Goal: Information Seeking & Learning: Learn about a topic

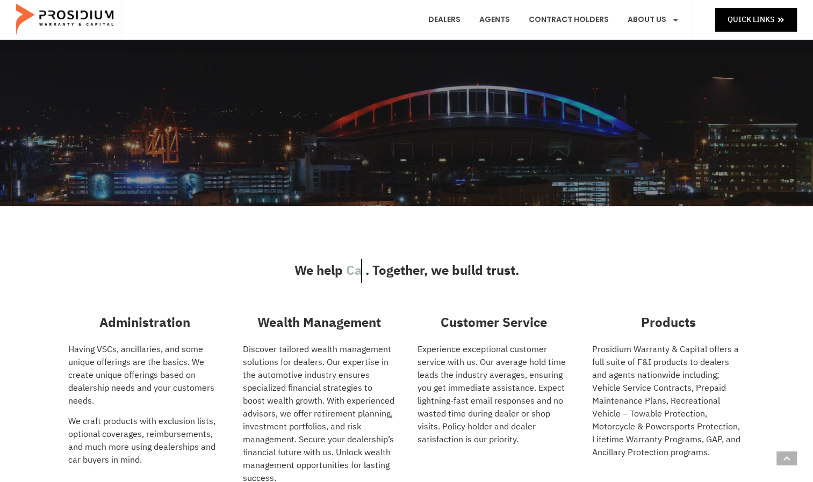
scroll to position [483, 0]
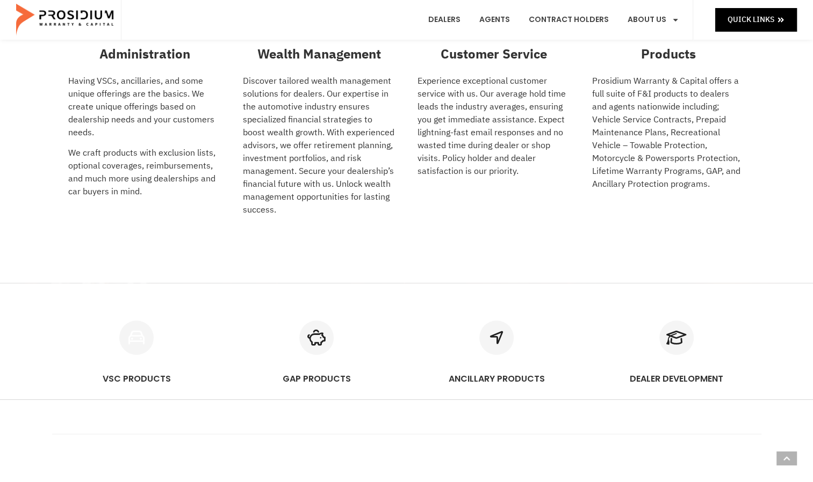
click at [129, 329] on icon "VSC PRODUCTS" at bounding box center [136, 338] width 34 height 34
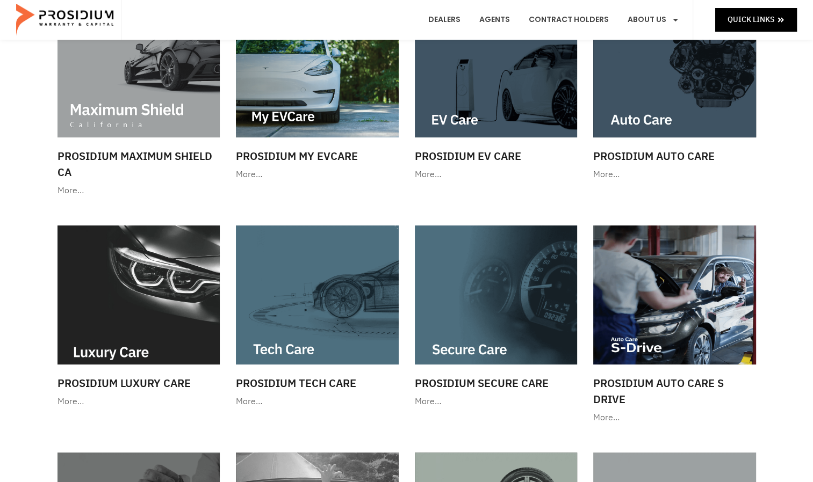
scroll to position [107, 0]
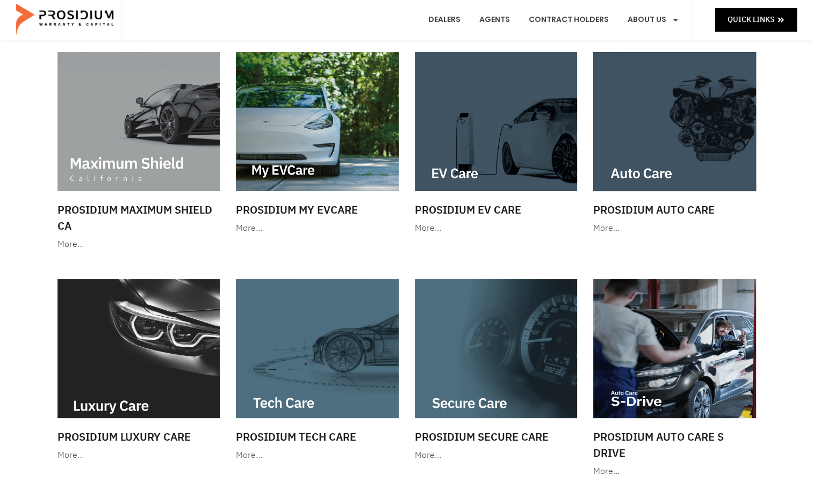
click at [667, 213] on h3 "Prosidium Auto Care" at bounding box center [674, 210] width 163 height 16
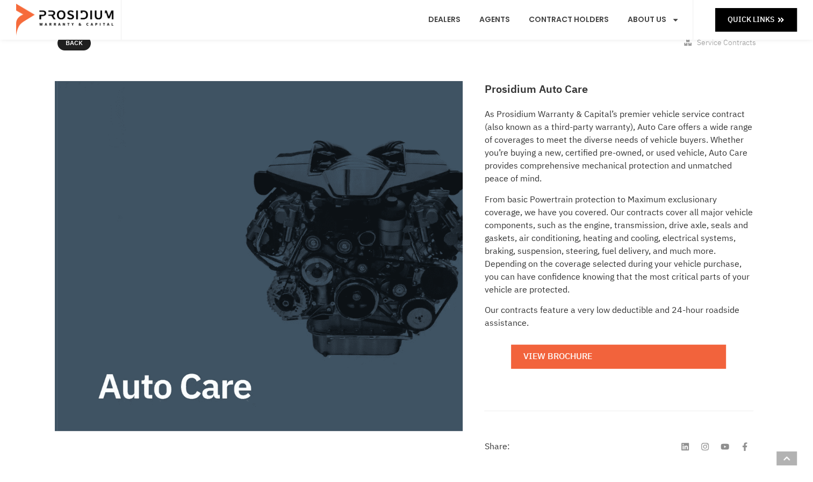
scroll to position [269, 0]
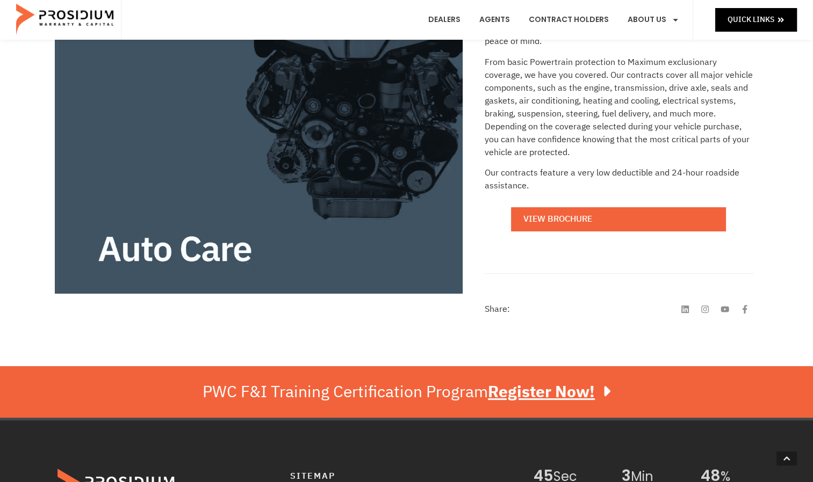
click at [579, 218] on link "View Brochure" at bounding box center [618, 219] width 215 height 24
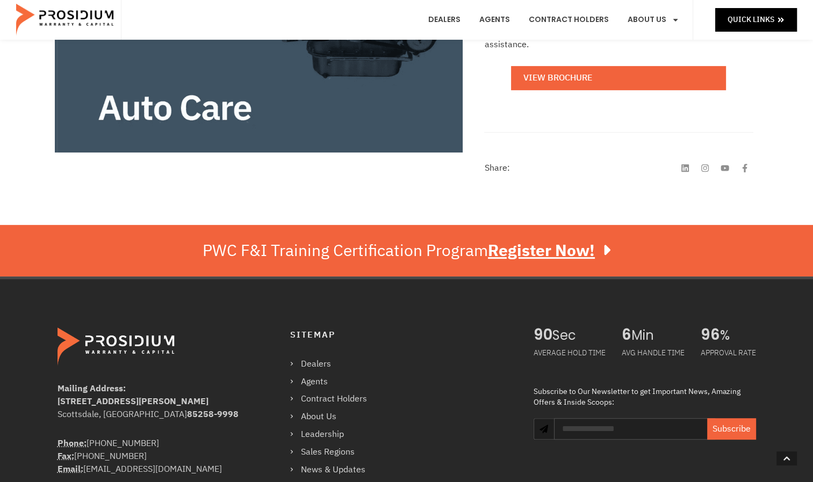
scroll to position [430, 0]
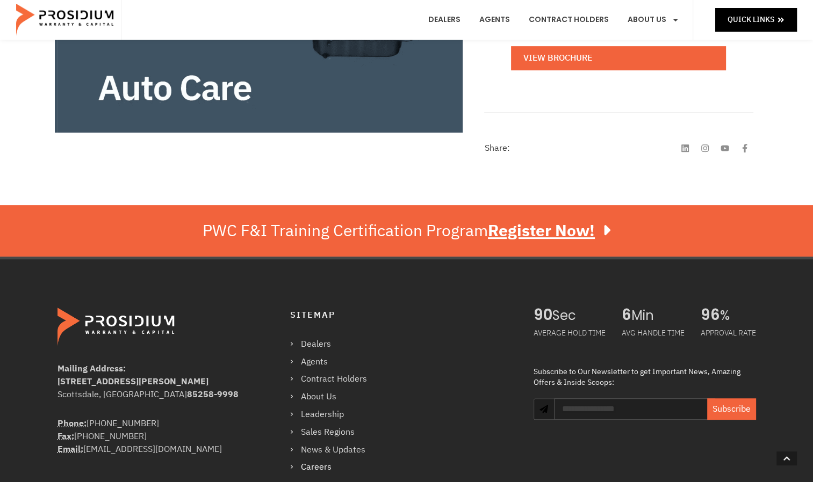
click at [317, 472] on link "Careers" at bounding box center [334, 468] width 88 height 16
